Goal: Information Seeking & Learning: Learn about a topic

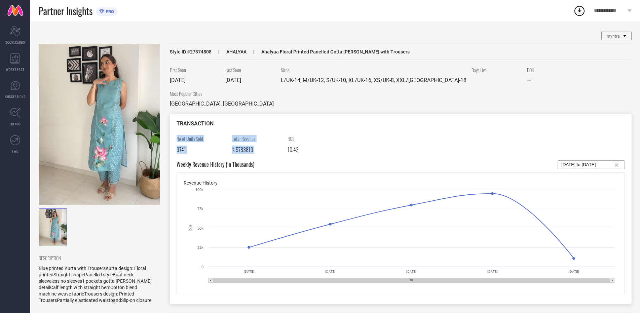
drag, startPoint x: 288, startPoint y: 128, endPoint x: 284, endPoint y: 142, distance: 13.7
click at [284, 142] on div "TRANSACTION No of Units Sold 3741 Total Revenue ₹ 5783813 ROS 10.43 Weekly Reve…" at bounding box center [401, 209] width 462 height 191
drag, startPoint x: 297, startPoint y: 145, endPoint x: 303, endPoint y: 140, distance: 7.9
click at [297, 144] on div "ROS 10.43" at bounding box center [313, 144] width 50 height 18
drag, startPoint x: 186, startPoint y: 80, endPoint x: 202, endPoint y: 75, distance: 16.6
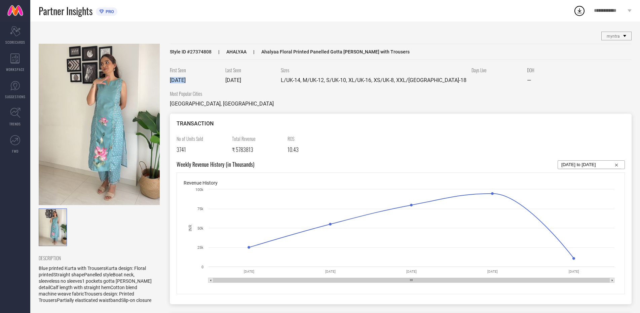
click at [202, 75] on div "First Seen [DATE]" at bounding box center [195, 75] width 50 height 17
drag, startPoint x: 203, startPoint y: 102, endPoint x: 220, endPoint y: 96, distance: 17.7
click at [220, 96] on div "Most Popular Cities [GEOGRAPHIC_DATA], [GEOGRAPHIC_DATA]" at bounding box center [222, 98] width 104 height 17
